Goal: Task Accomplishment & Management: Use online tool/utility

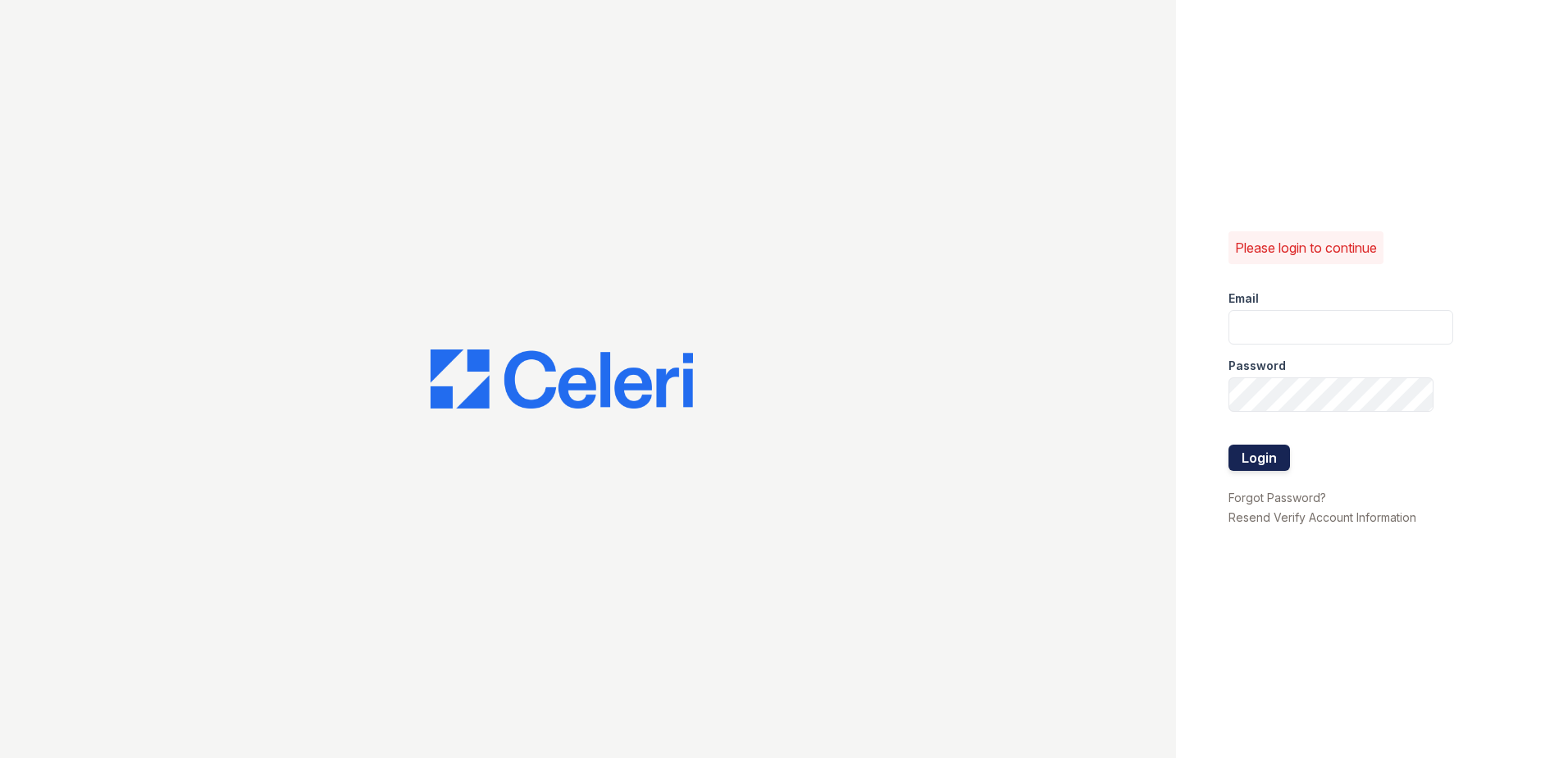
type input "[EMAIL_ADDRESS][DOMAIN_NAME]"
click at [1257, 448] on button "Login" at bounding box center [1259, 457] width 62 height 26
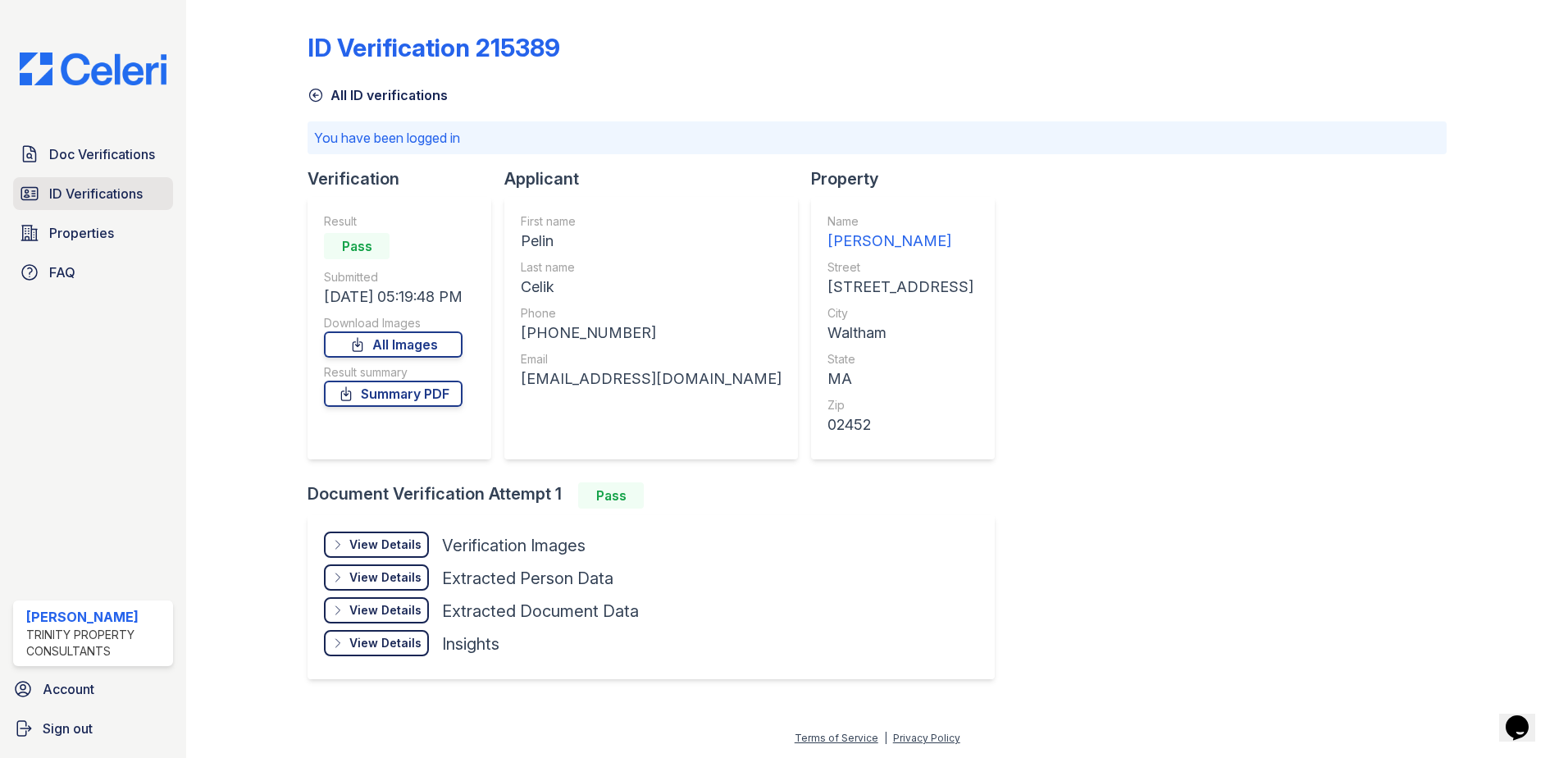
click at [118, 206] on link "ID Verifications" at bounding box center [93, 193] width 160 height 33
